Goal: Task Accomplishment & Management: Use online tool/utility

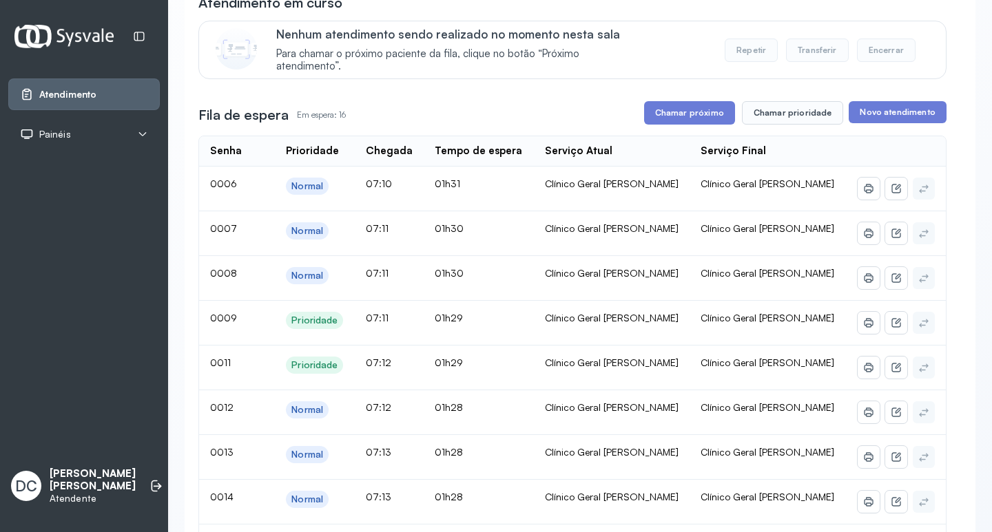
scroll to position [138, 0]
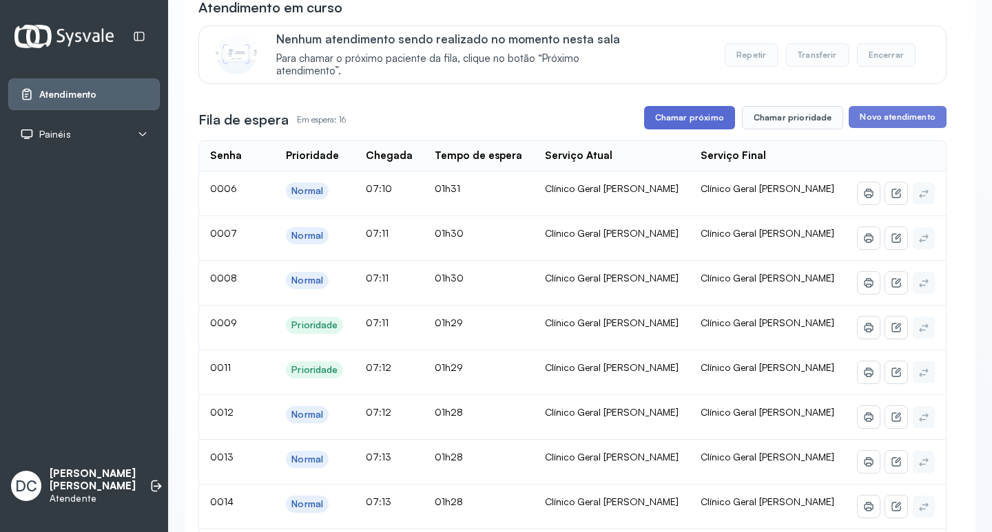
click at [667, 118] on button "Chamar próximo" at bounding box center [689, 117] width 91 height 23
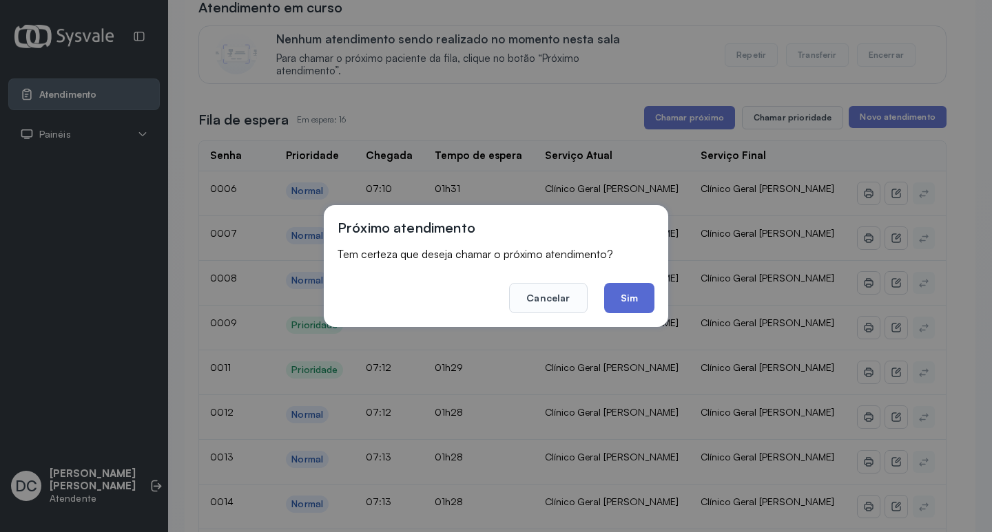
click at [638, 302] on button "Sim" at bounding box center [629, 298] width 50 height 30
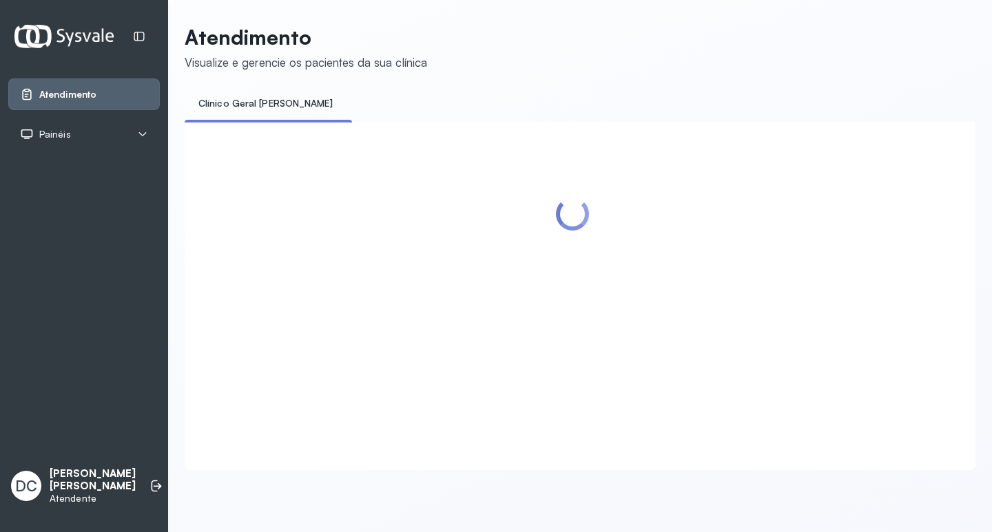
scroll to position [0, 0]
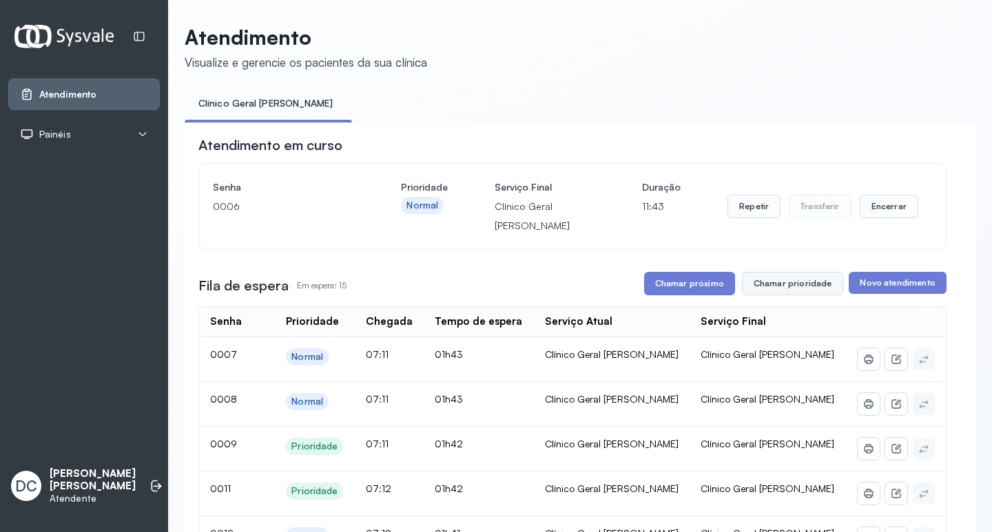
click at [749, 284] on button "Chamar prioridade" at bounding box center [793, 283] width 102 height 23
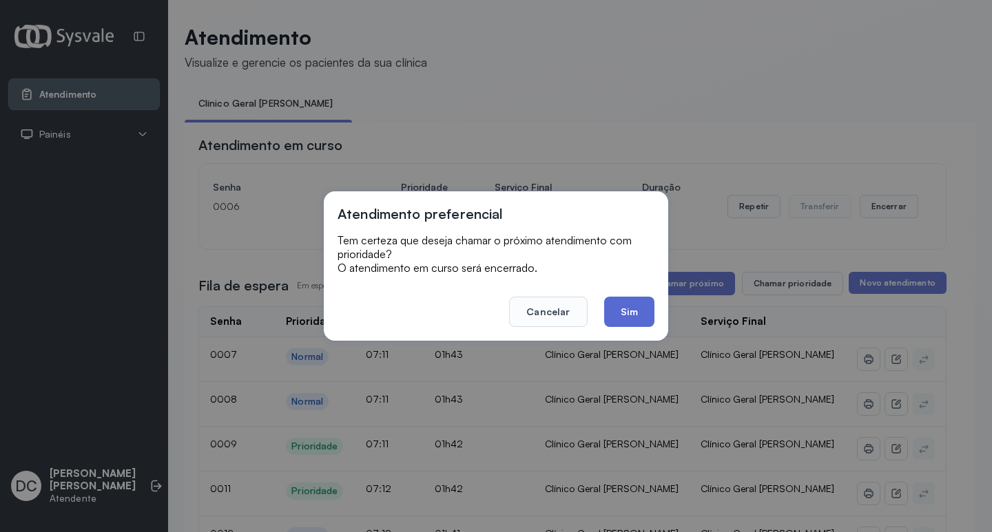
click at [630, 319] on button "Sim" at bounding box center [629, 312] width 50 height 30
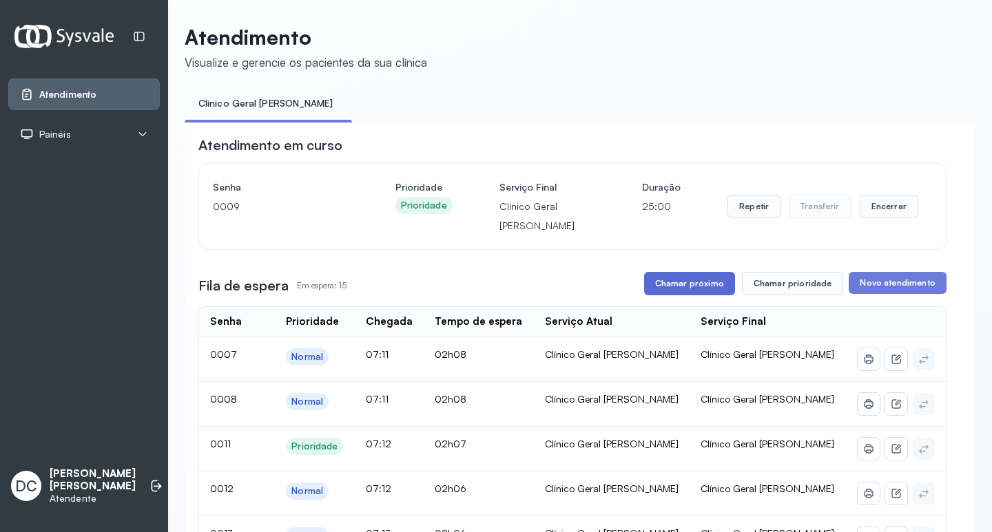
click at [691, 284] on button "Chamar próximo" at bounding box center [689, 283] width 91 height 23
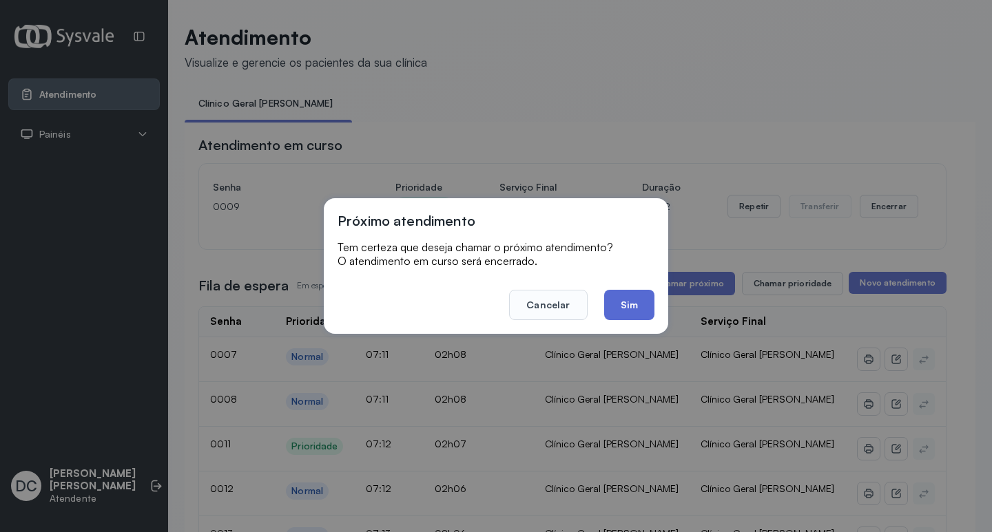
click at [623, 308] on button "Sim" at bounding box center [629, 305] width 50 height 30
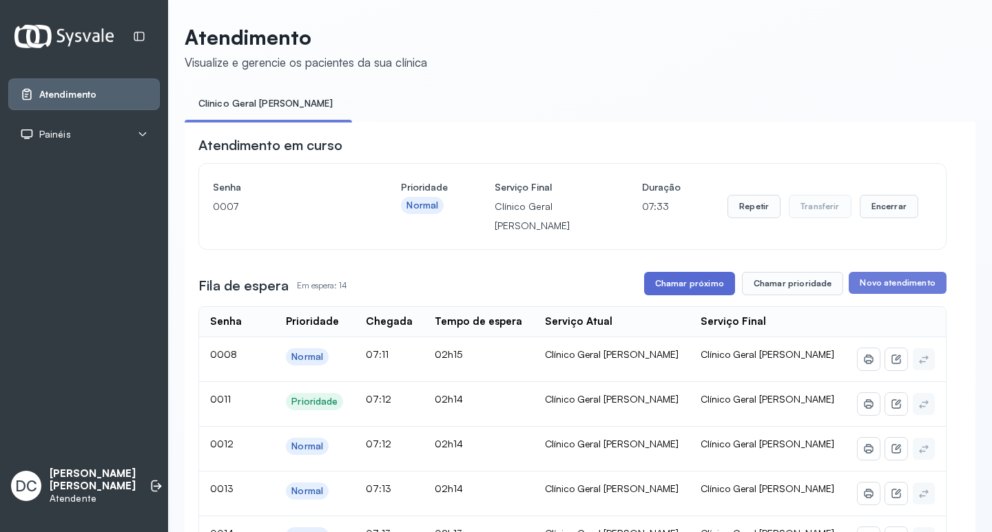
click at [685, 293] on button "Chamar próximo" at bounding box center [689, 283] width 91 height 23
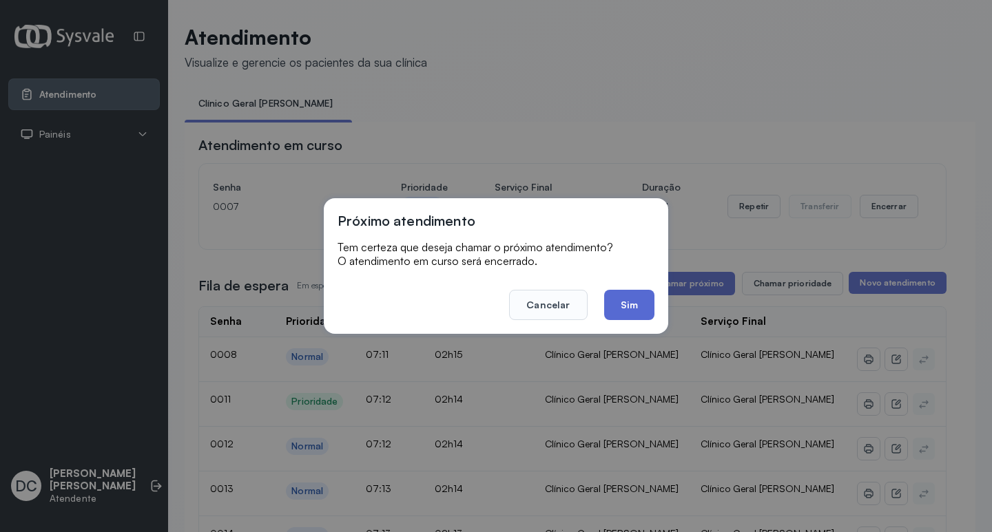
click at [635, 299] on button "Sim" at bounding box center [629, 305] width 50 height 30
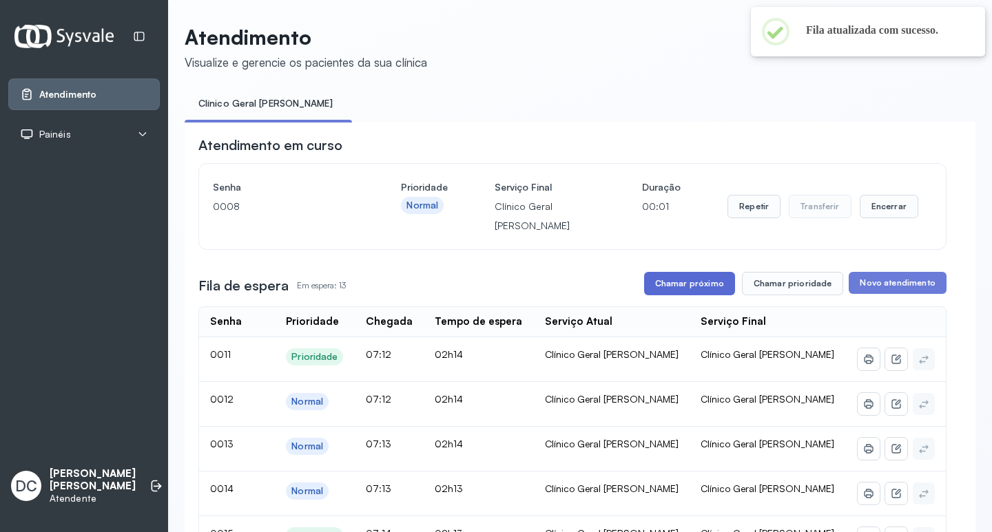
click at [705, 281] on button "Chamar próximo" at bounding box center [689, 283] width 91 height 23
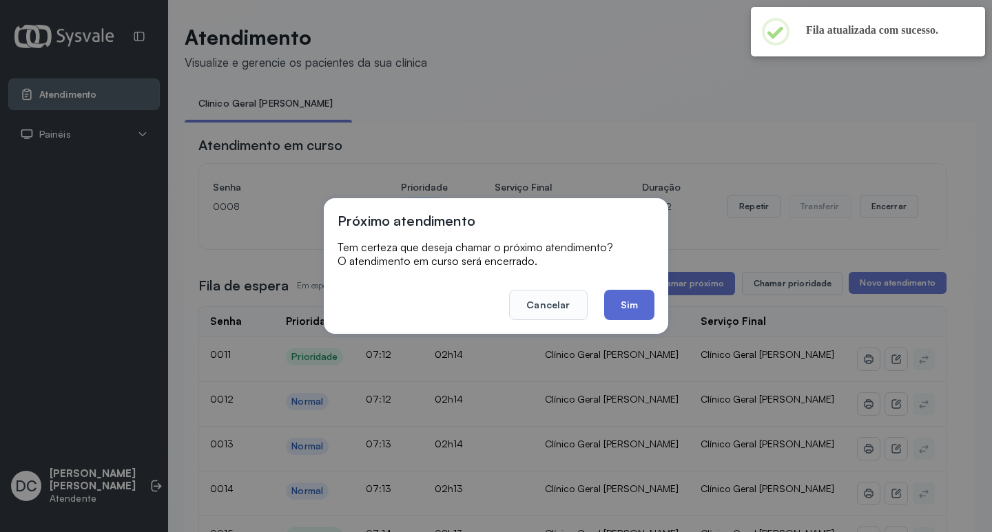
click at [633, 302] on button "Sim" at bounding box center [629, 305] width 50 height 30
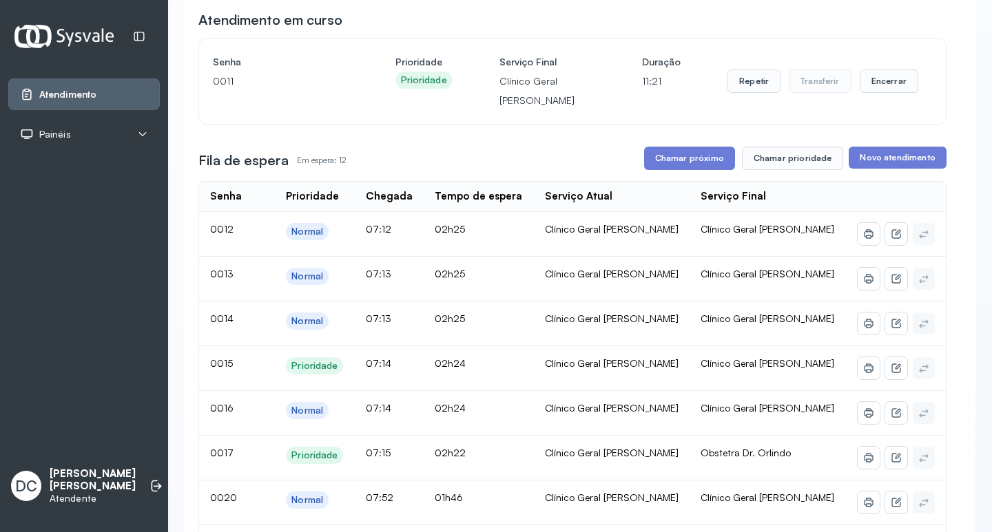
scroll to position [138, 0]
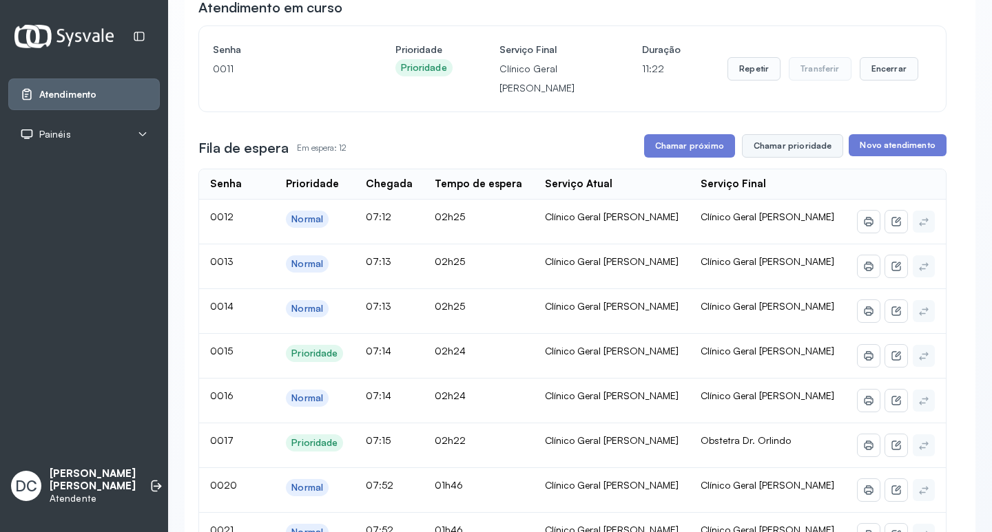
click at [791, 158] on button "Chamar prioridade" at bounding box center [793, 145] width 102 height 23
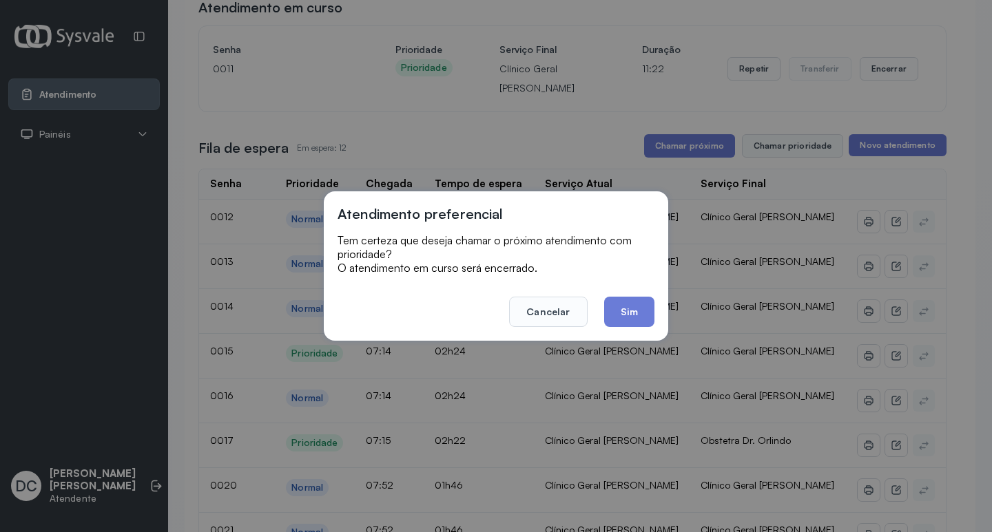
click at [785, 153] on div "Atendimento preferencial Tem certeza que deseja chamar o próximo atendimento co…" at bounding box center [496, 266] width 992 height 532
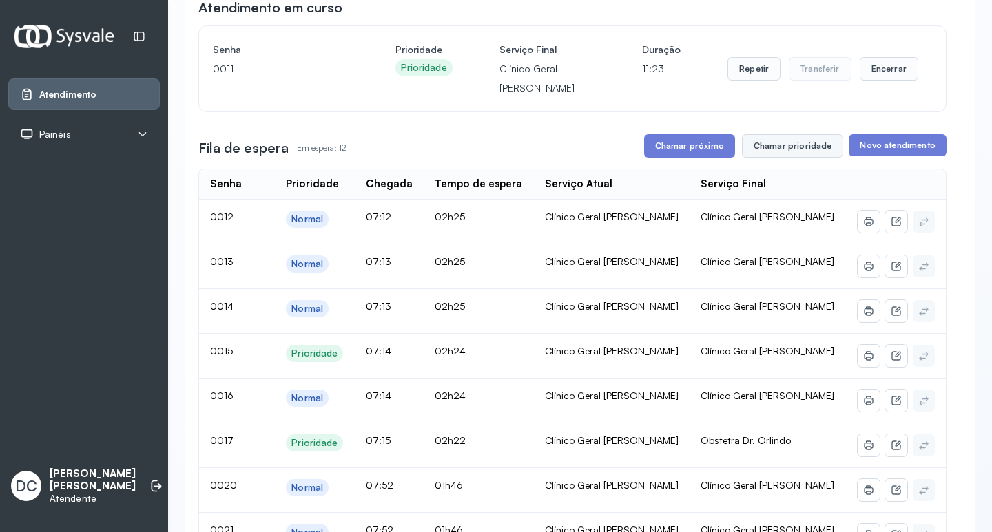
click at [804, 145] on button "Chamar prioridade" at bounding box center [793, 145] width 102 height 23
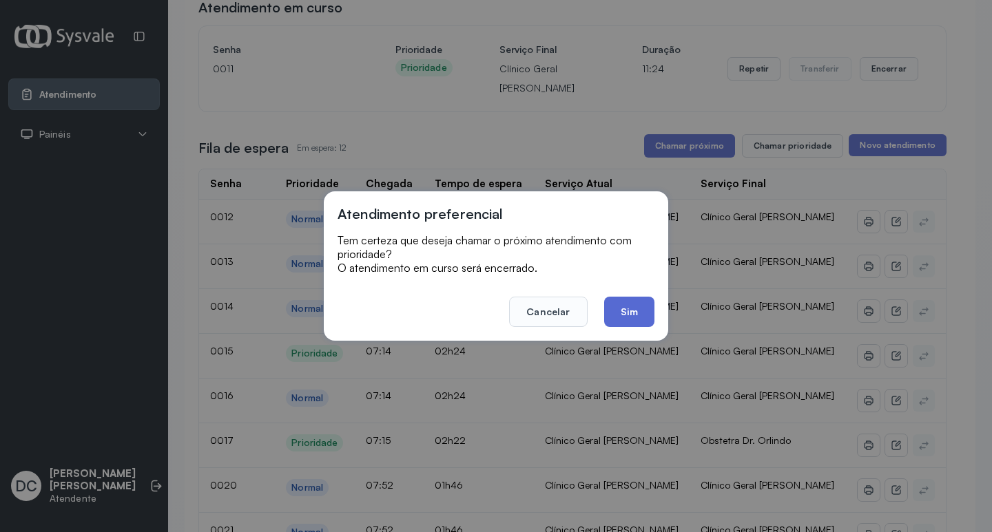
click at [643, 313] on button "Sim" at bounding box center [629, 312] width 50 height 30
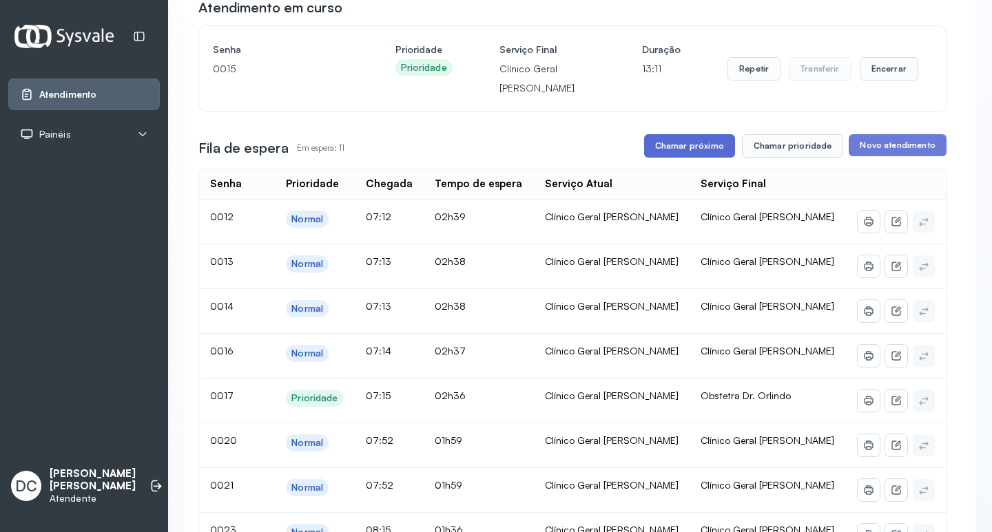
click at [674, 151] on button "Chamar próximo" at bounding box center [689, 145] width 91 height 23
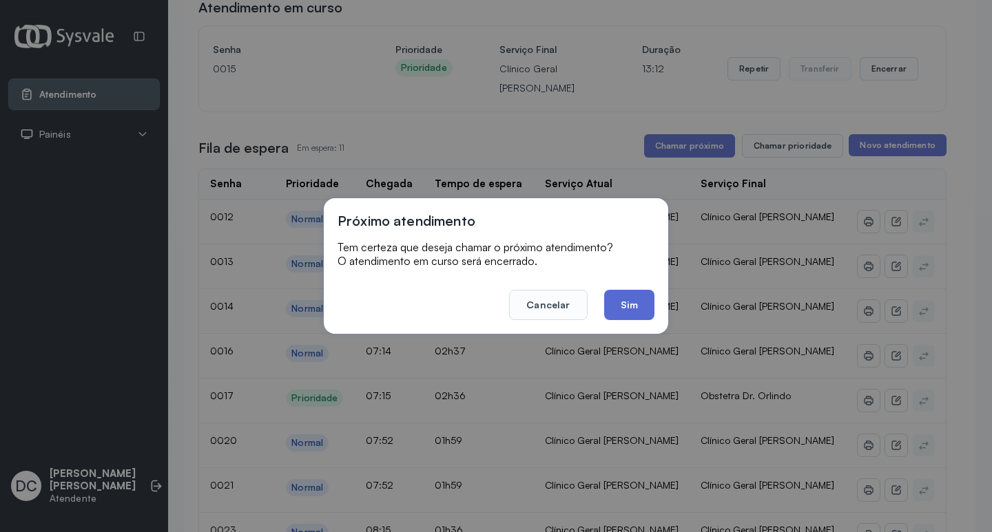
click at [628, 307] on button "Sim" at bounding box center [629, 305] width 50 height 30
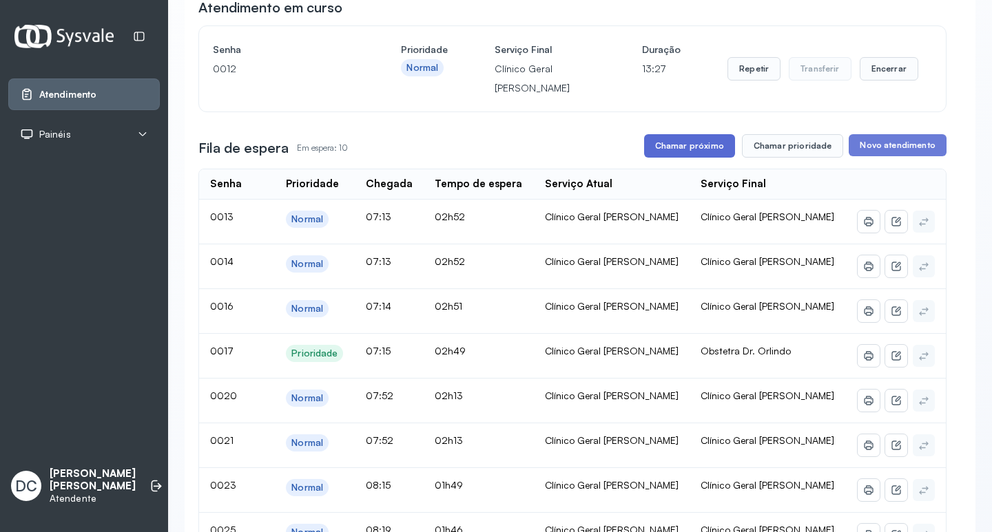
click at [669, 140] on button "Chamar próximo" at bounding box center [689, 145] width 91 height 23
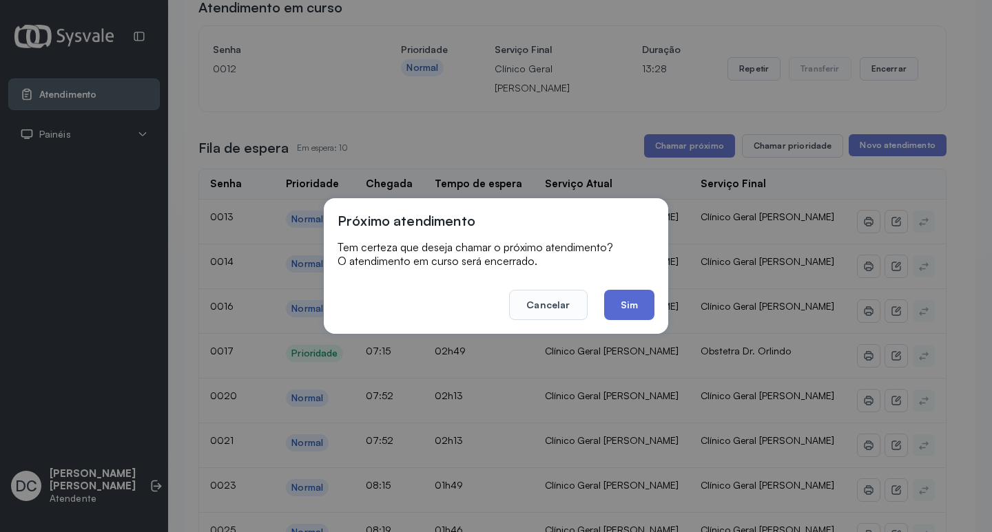
click at [617, 312] on button "Sim" at bounding box center [629, 305] width 50 height 30
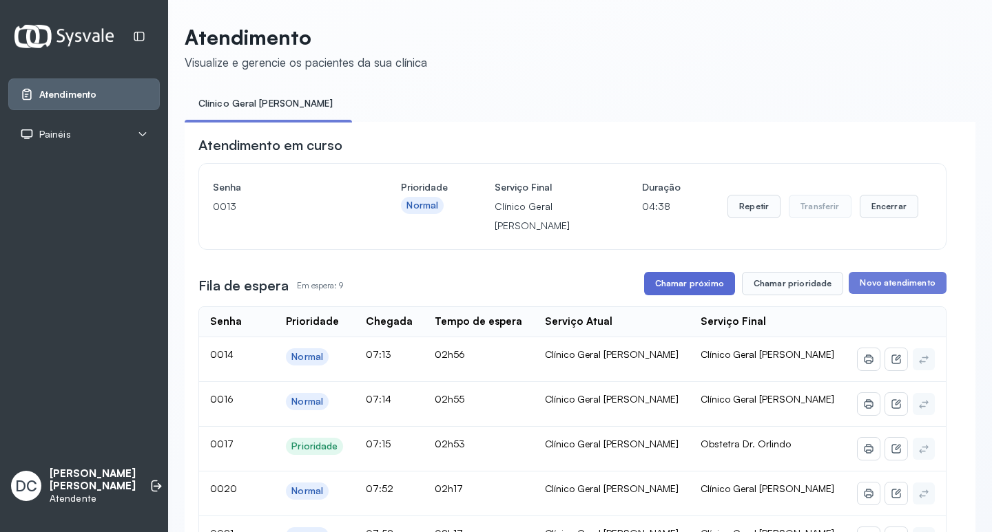
click at [716, 284] on button "Chamar próximo" at bounding box center [689, 283] width 91 height 23
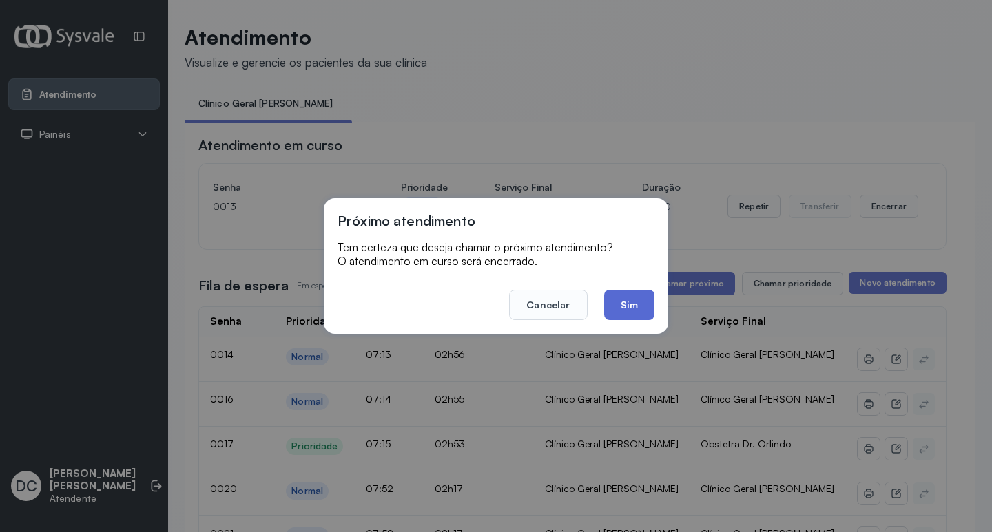
click at [632, 306] on button "Sim" at bounding box center [629, 305] width 50 height 30
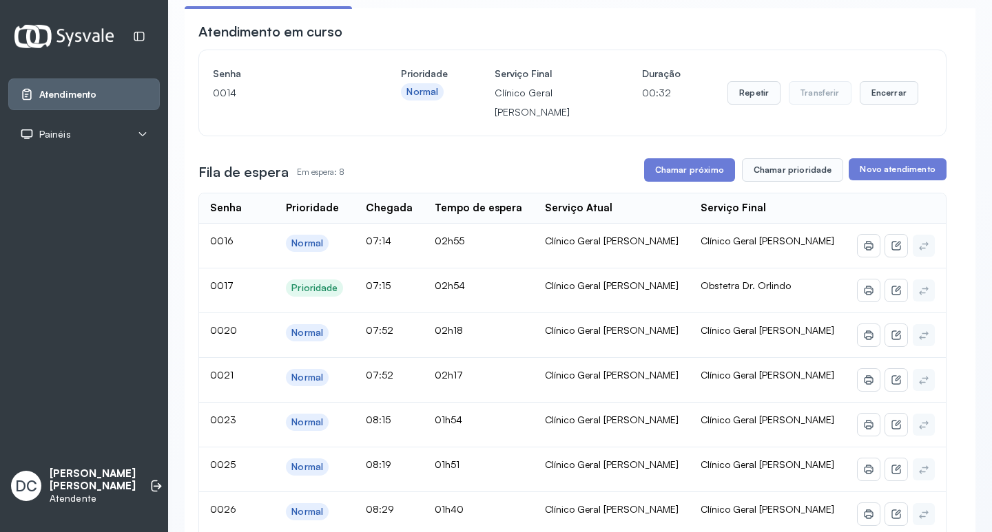
scroll to position [138, 0]
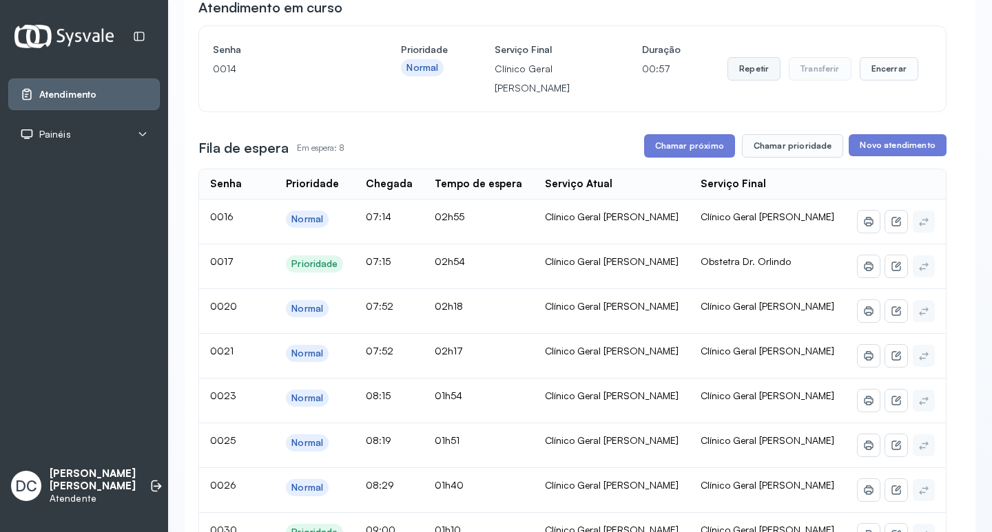
click at [738, 75] on button "Repetir" at bounding box center [753, 68] width 53 height 23
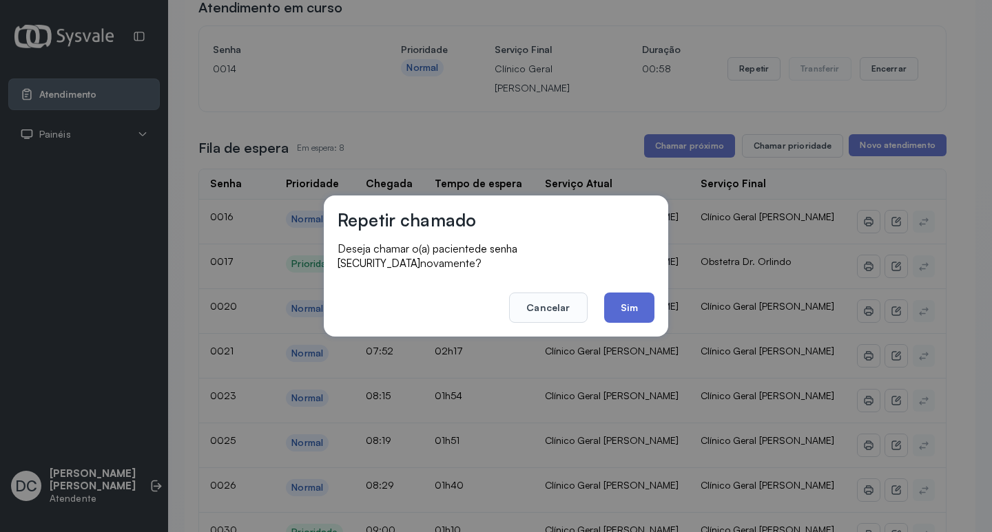
click at [630, 297] on button "Sim" at bounding box center [629, 308] width 50 height 30
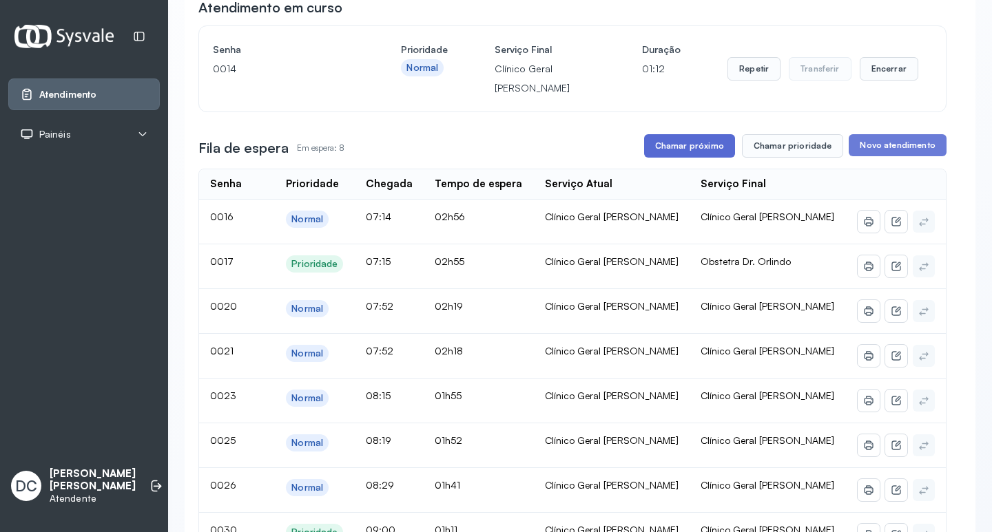
click at [667, 143] on button "Chamar próximo" at bounding box center [689, 145] width 91 height 23
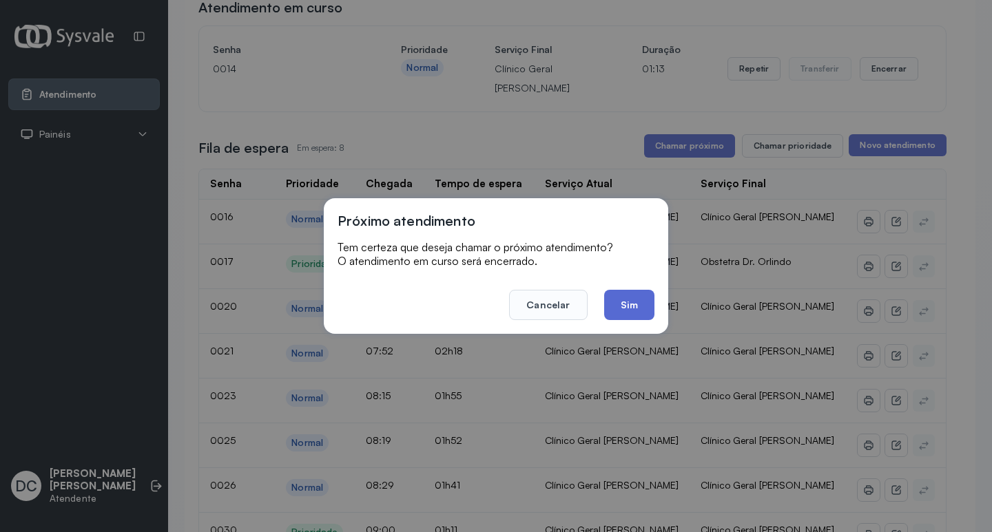
click at [634, 304] on button "Sim" at bounding box center [629, 305] width 50 height 30
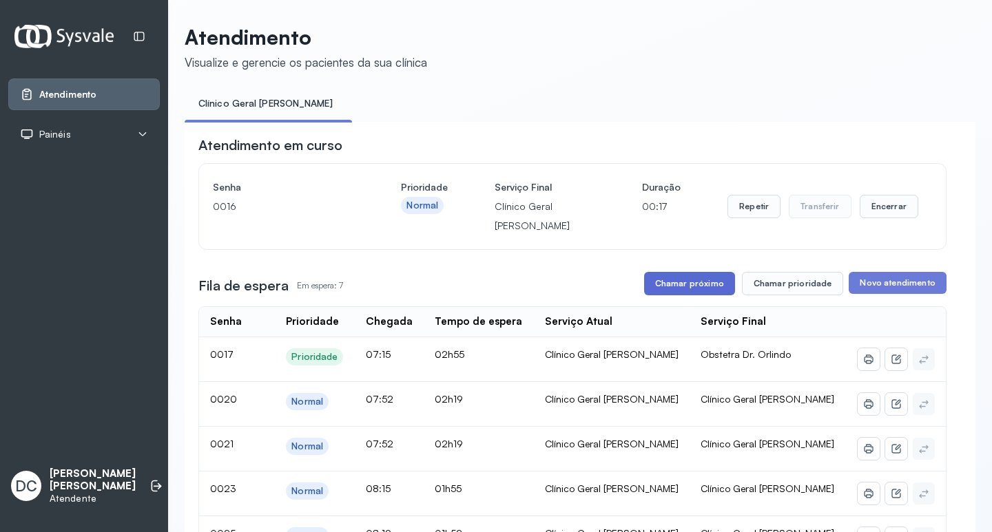
click at [689, 278] on button "Chamar próximo" at bounding box center [689, 283] width 91 height 23
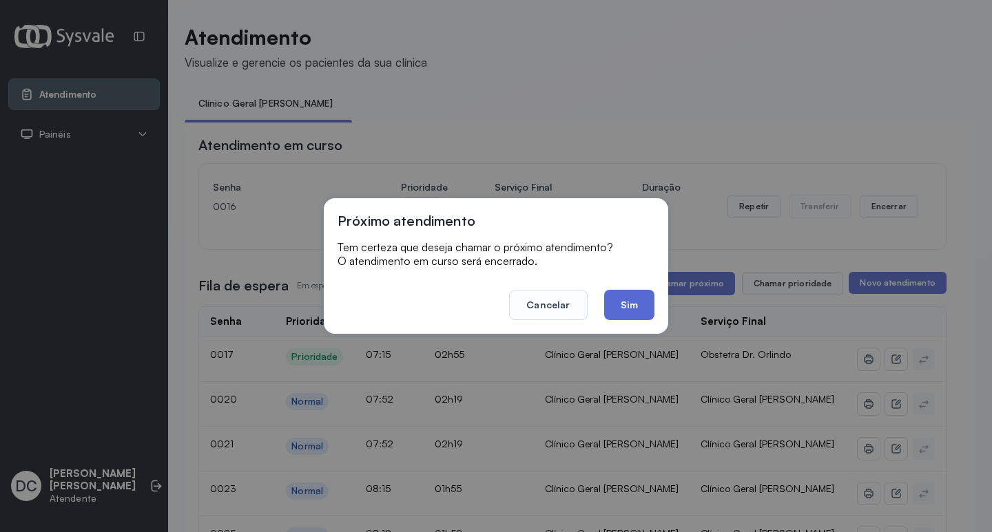
click at [632, 299] on button "Sim" at bounding box center [629, 305] width 50 height 30
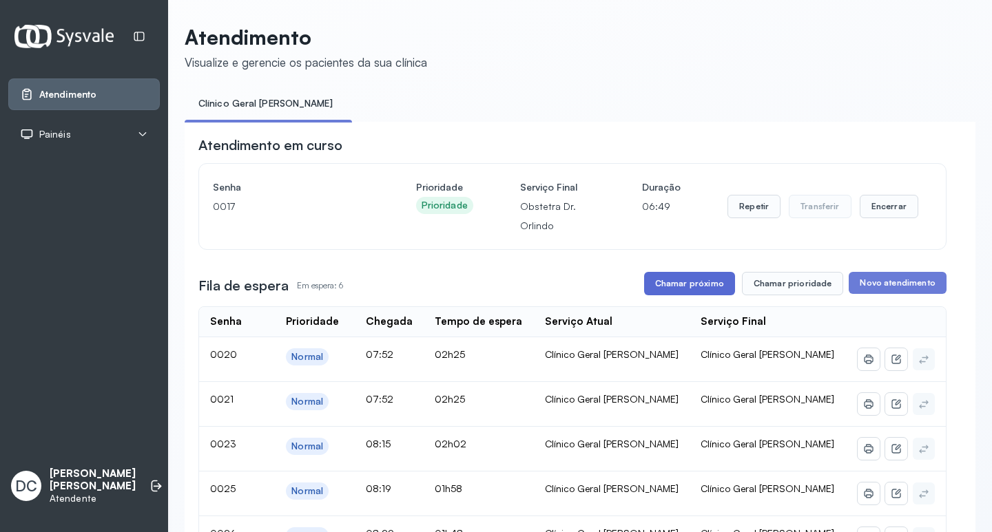
click at [710, 284] on button "Chamar próximo" at bounding box center [689, 283] width 91 height 23
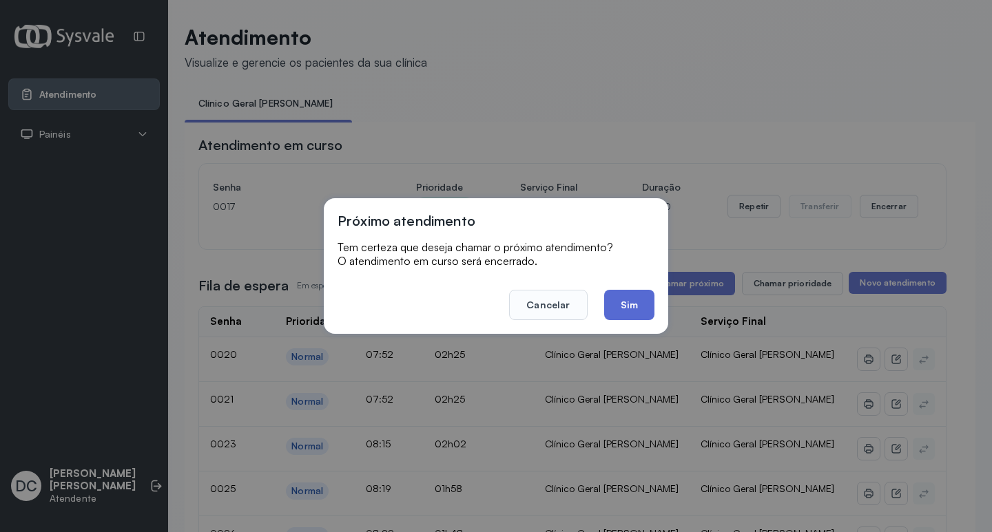
click at [635, 311] on button "Sim" at bounding box center [629, 305] width 50 height 30
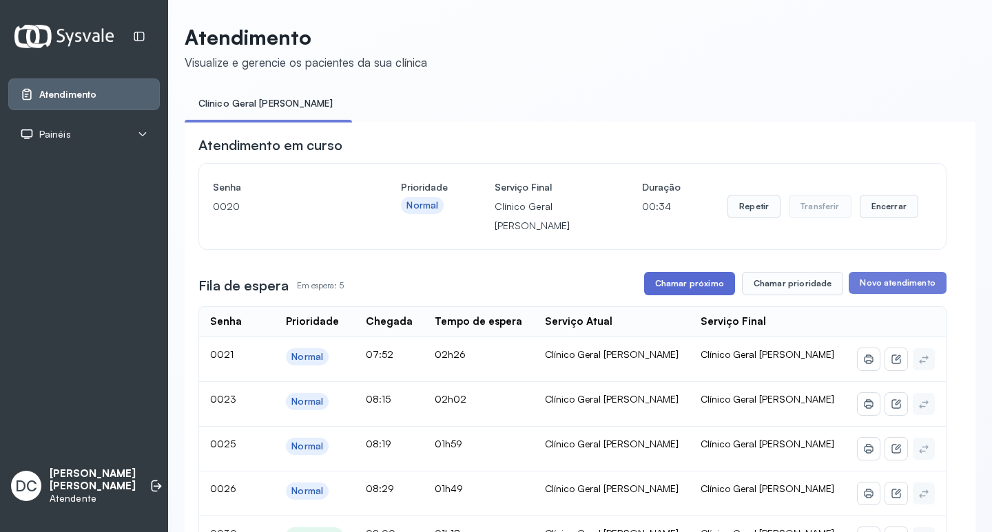
click at [710, 295] on button "Chamar próximo" at bounding box center [689, 283] width 91 height 23
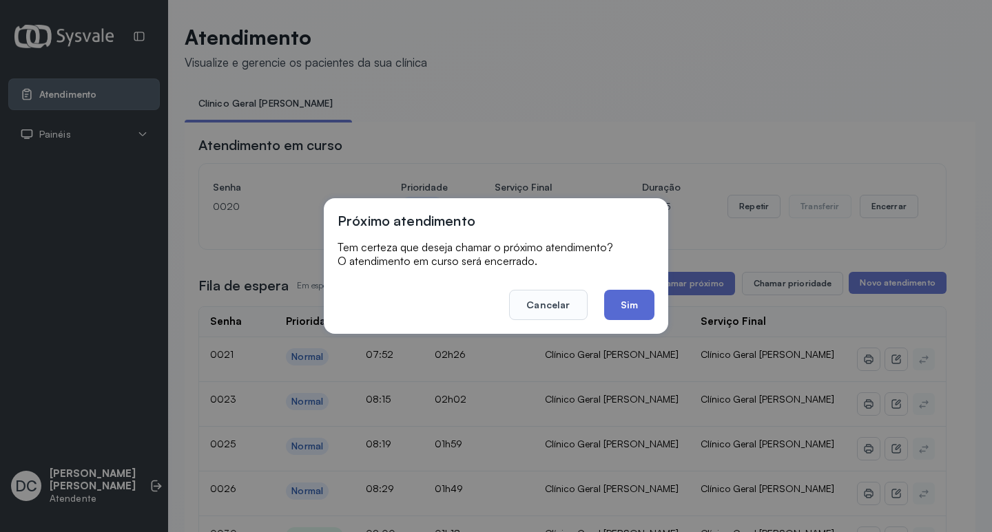
click at [639, 294] on button "Sim" at bounding box center [629, 305] width 50 height 30
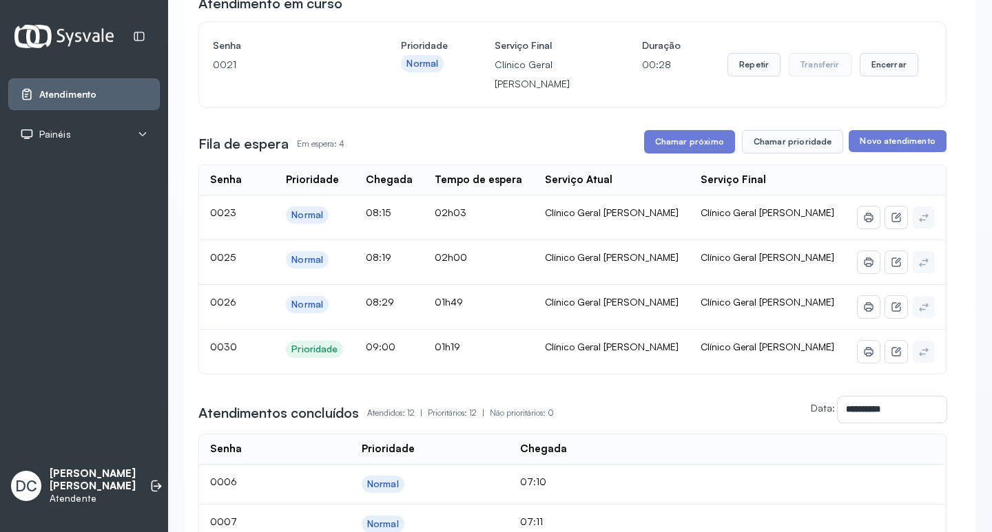
scroll to position [69, 0]
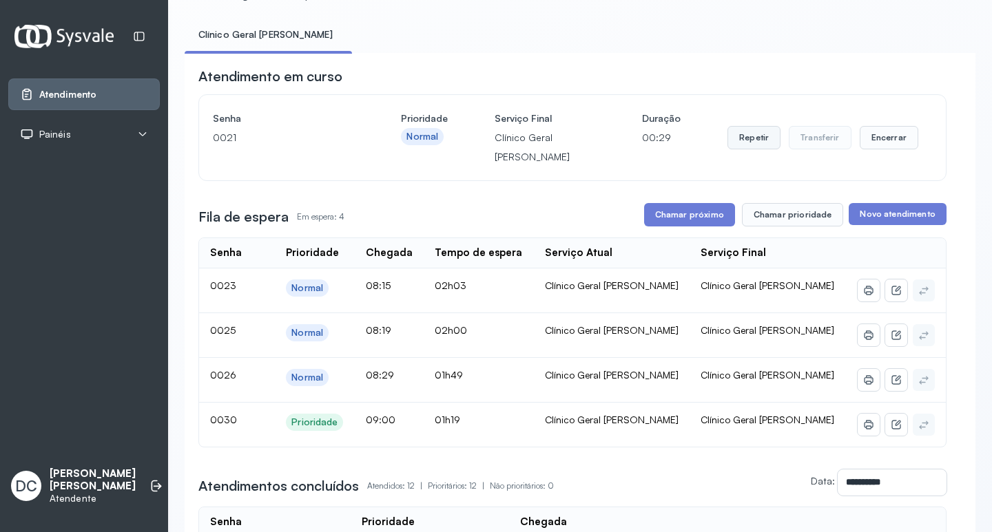
click at [748, 137] on button "Repetir" at bounding box center [753, 137] width 53 height 23
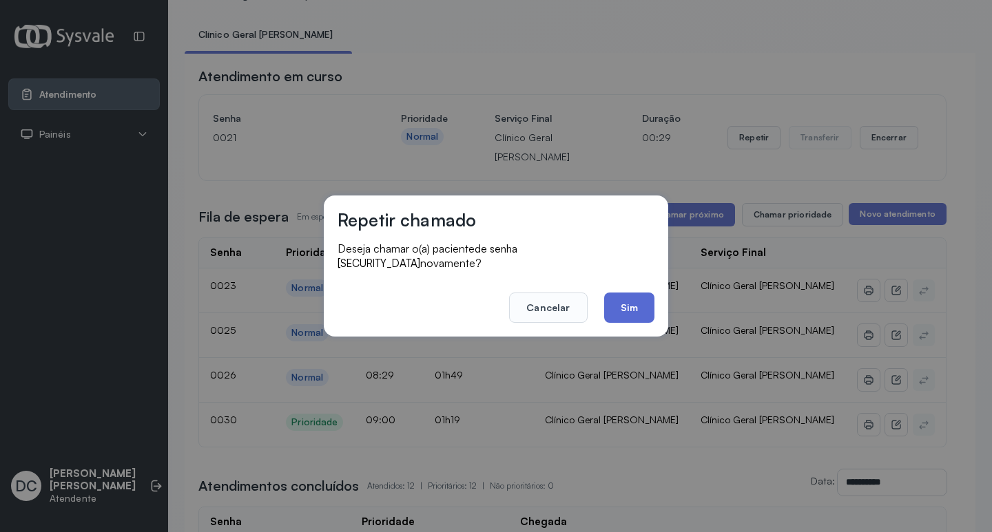
click at [641, 304] on button "Sim" at bounding box center [629, 308] width 50 height 30
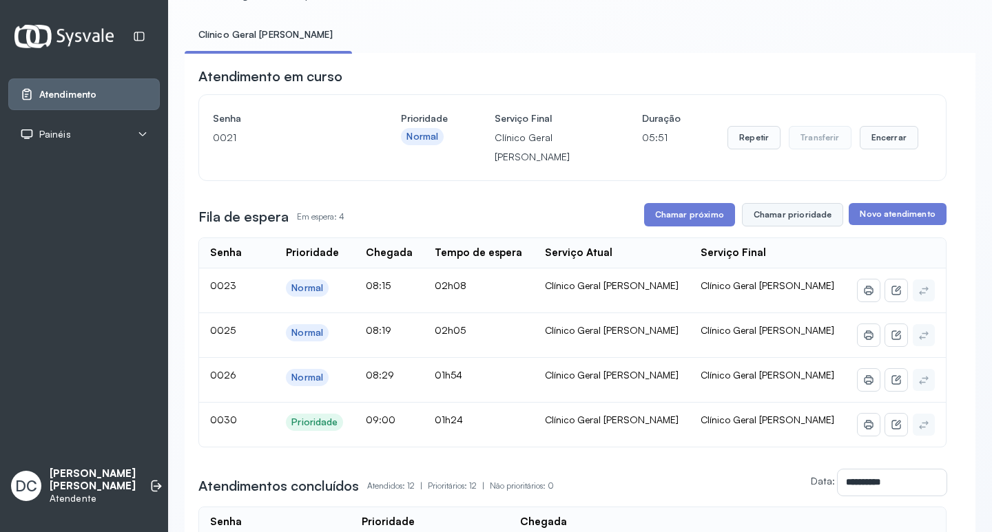
click at [768, 220] on button "Chamar prioridade" at bounding box center [793, 214] width 102 height 23
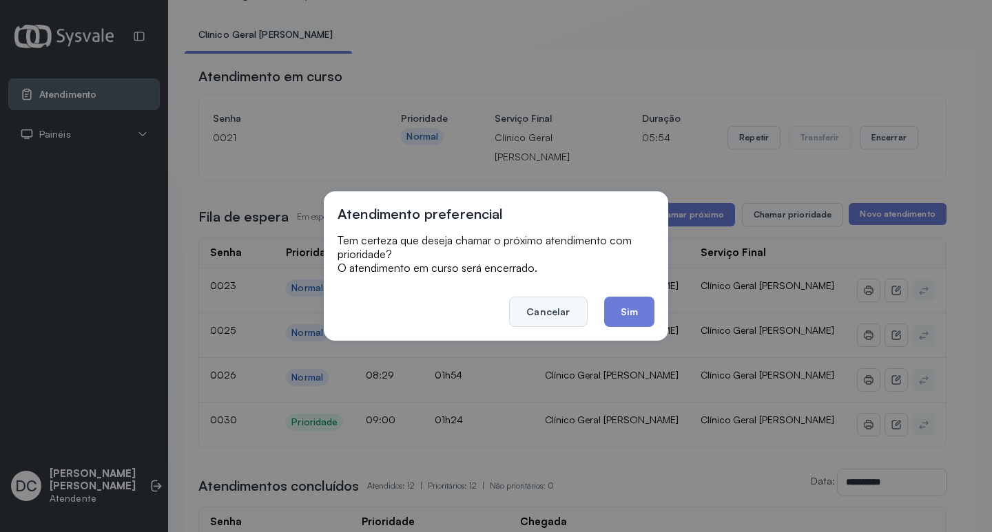
click at [520, 315] on button "Cancelar" at bounding box center [548, 312] width 78 height 30
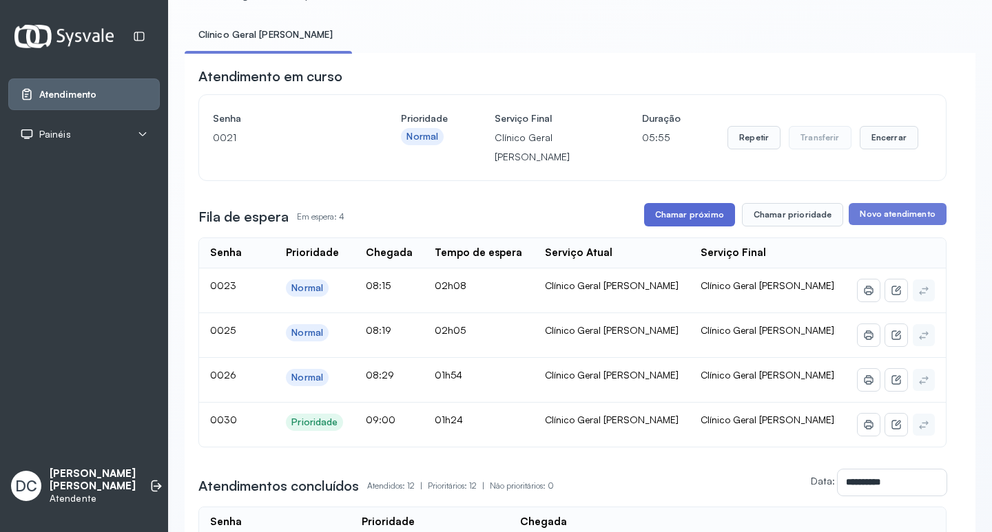
click at [672, 227] on button "Chamar próximo" at bounding box center [689, 214] width 91 height 23
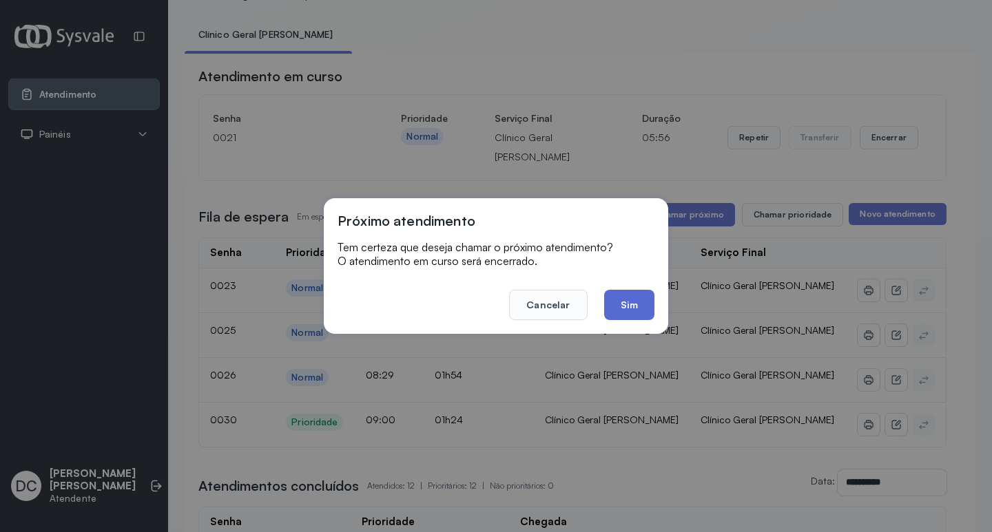
click at [627, 314] on button "Sim" at bounding box center [629, 305] width 50 height 30
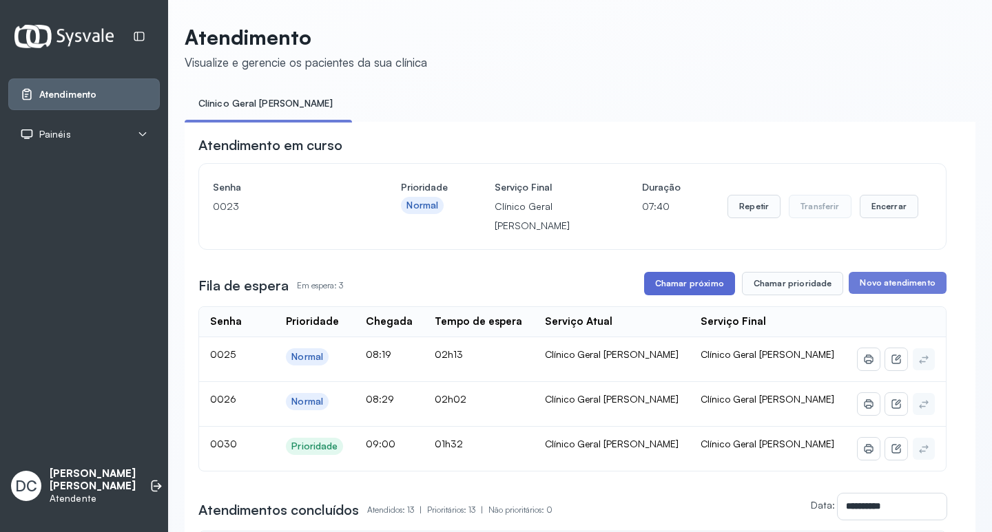
click at [713, 290] on button "Chamar próximo" at bounding box center [689, 283] width 91 height 23
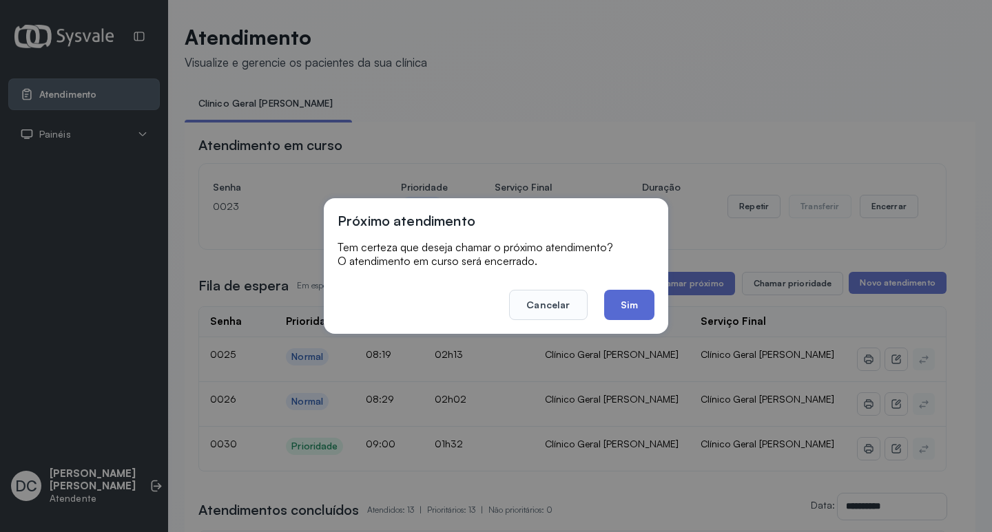
click at [629, 306] on button "Sim" at bounding box center [629, 305] width 50 height 30
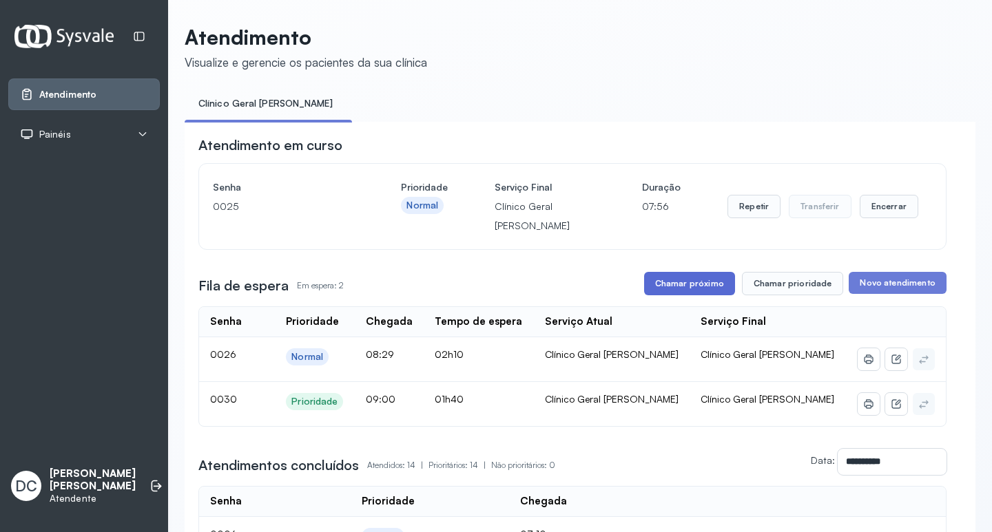
click at [669, 281] on button "Chamar próximo" at bounding box center [689, 283] width 91 height 23
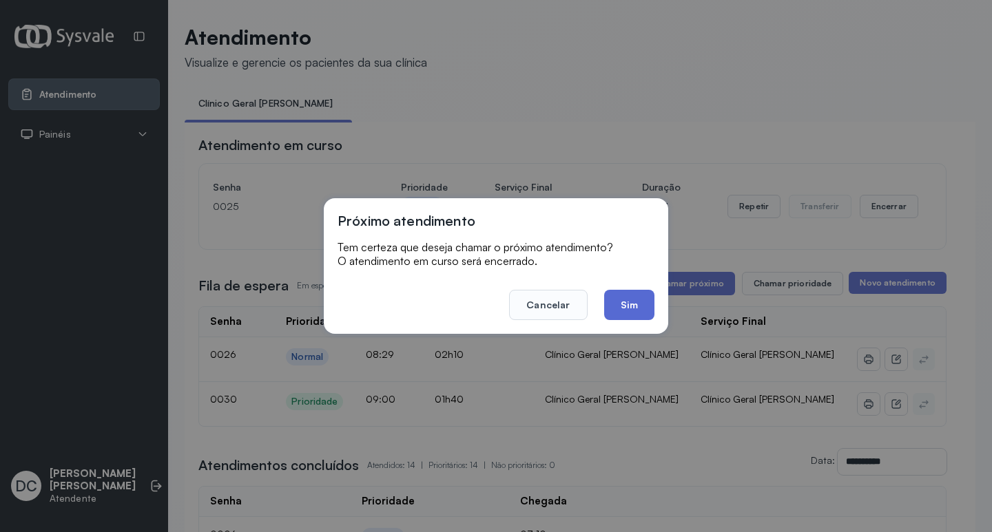
click at [625, 308] on button "Sim" at bounding box center [629, 305] width 50 height 30
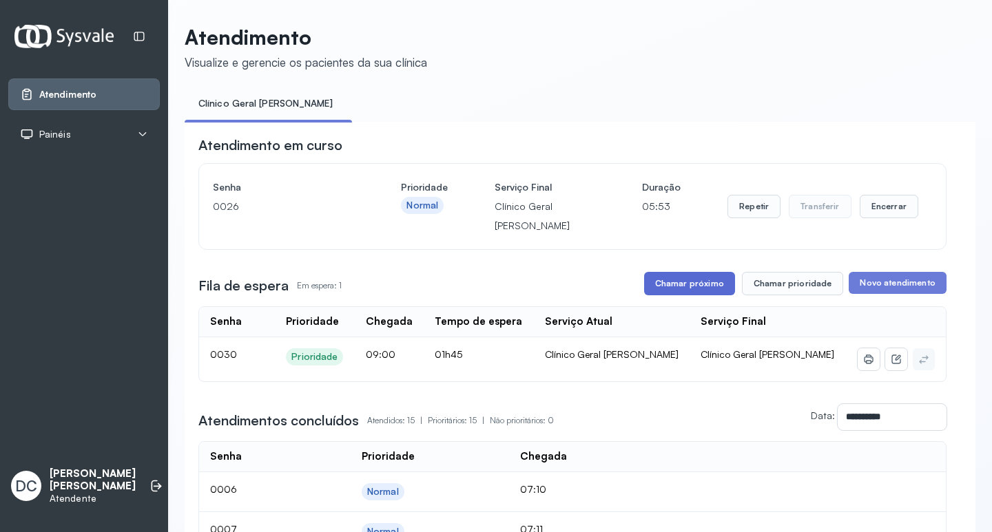
click at [697, 278] on button "Chamar próximo" at bounding box center [689, 283] width 91 height 23
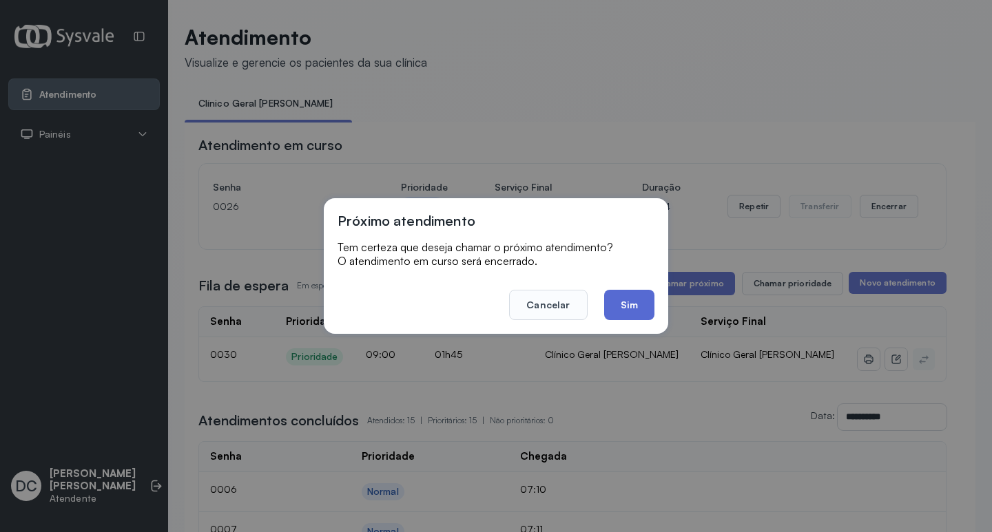
click at [645, 306] on button "Sim" at bounding box center [629, 305] width 50 height 30
